Goal: Task Accomplishment & Management: Use online tool/utility

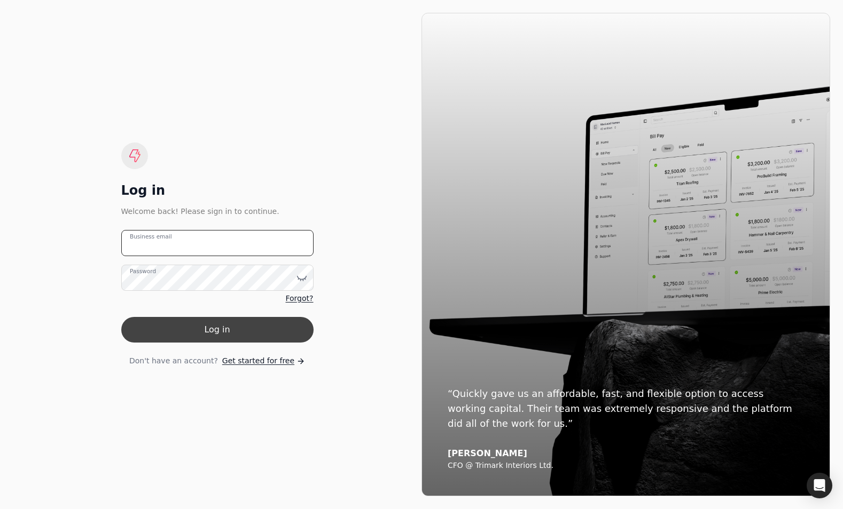
type email "[EMAIL_ADDRESS][DOMAIN_NAME]"
click at [232, 329] on button "Log in" at bounding box center [217, 330] width 192 height 26
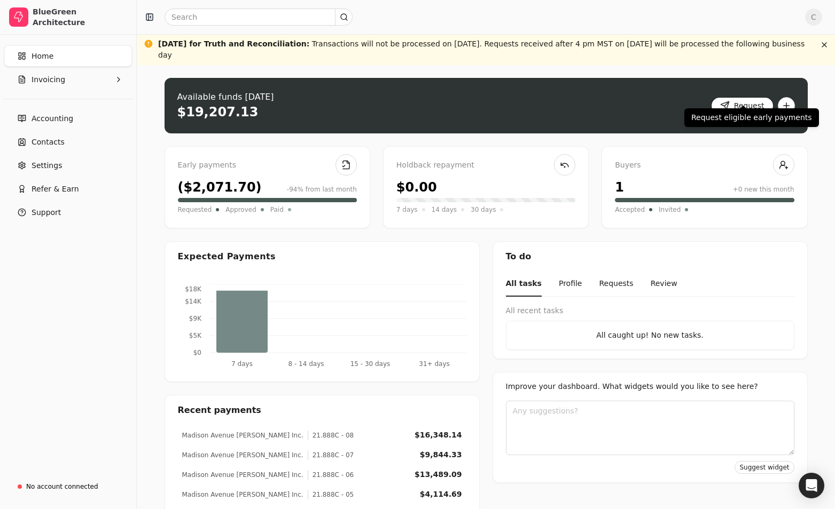
click at [752, 97] on button "Request" at bounding box center [742, 105] width 62 height 17
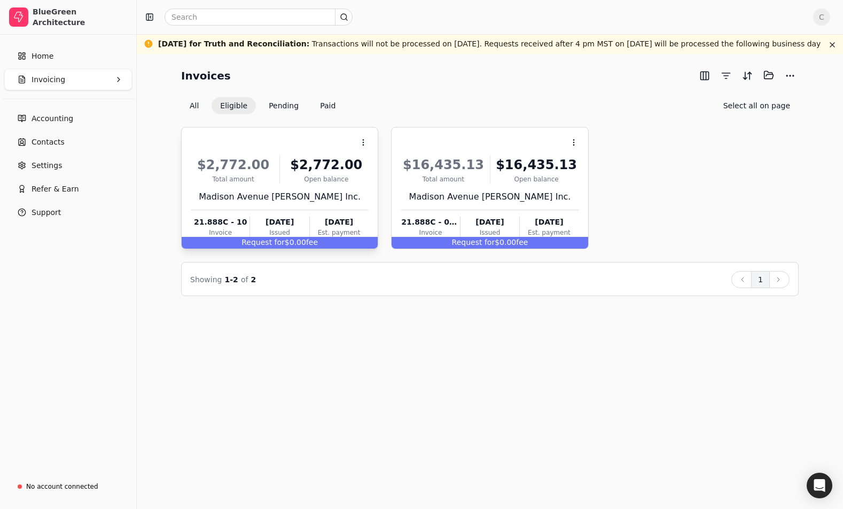
click at [282, 240] on span "Request for" at bounding box center [262, 242] width 43 height 9
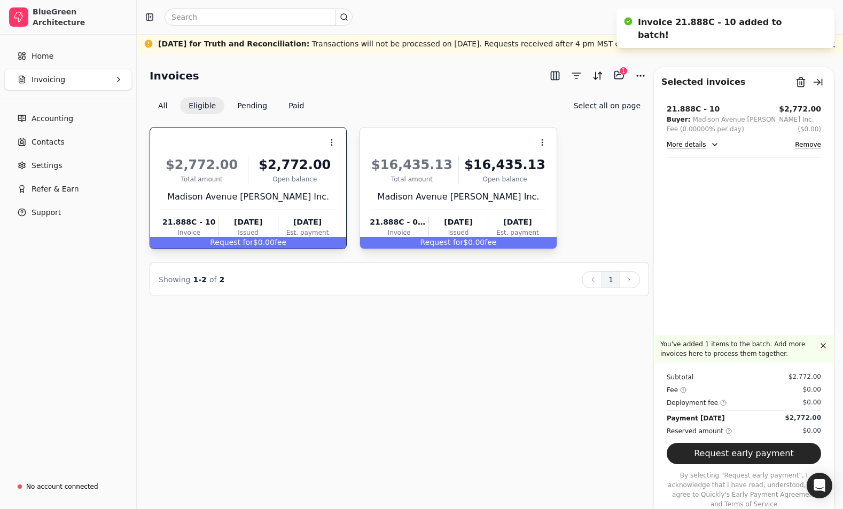
click at [467, 239] on div "Request for $0.00 fee" at bounding box center [458, 243] width 196 height 12
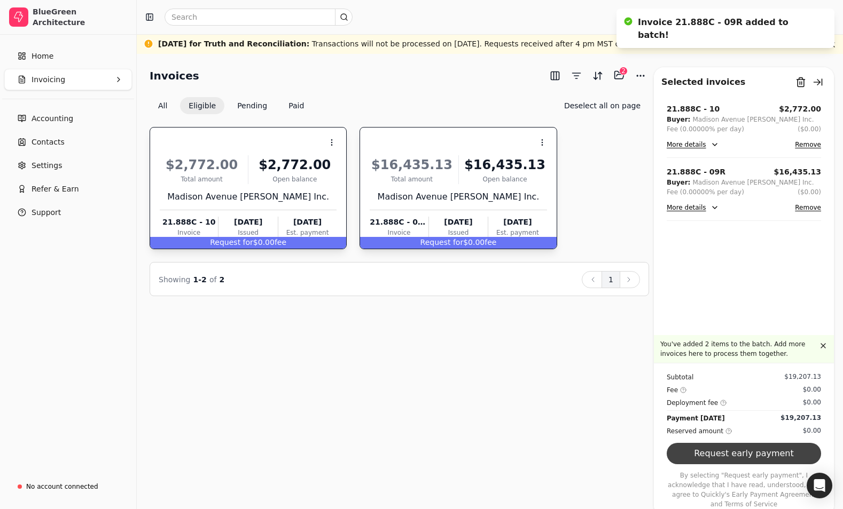
click at [741, 460] on button "Request early payment" at bounding box center [743, 453] width 154 height 21
